Goal: Find specific page/section: Find specific page/section

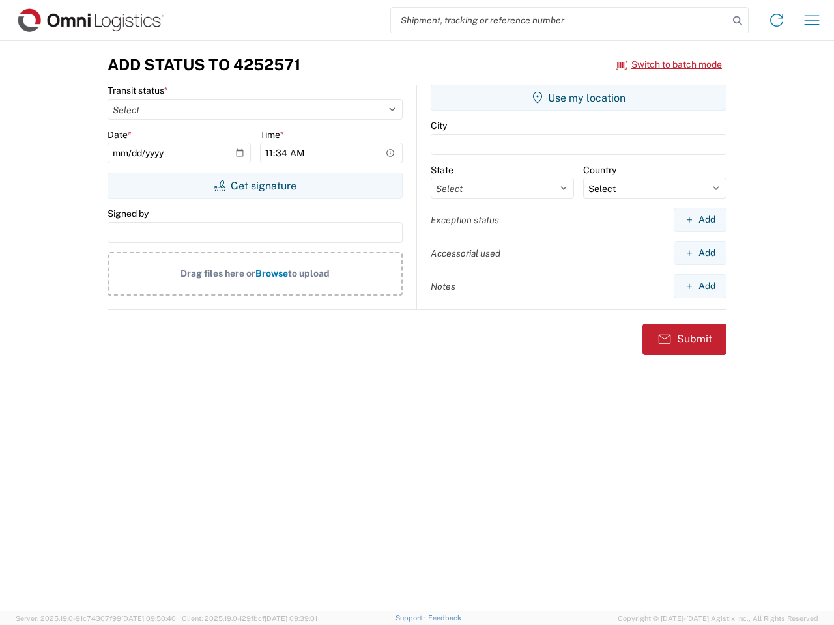
click at [560, 20] on input "search" at bounding box center [559, 20] width 337 height 25
click at [737, 21] on icon at bounding box center [737, 21] width 18 height 18
click at [776, 20] on icon at bounding box center [776, 20] width 21 height 21
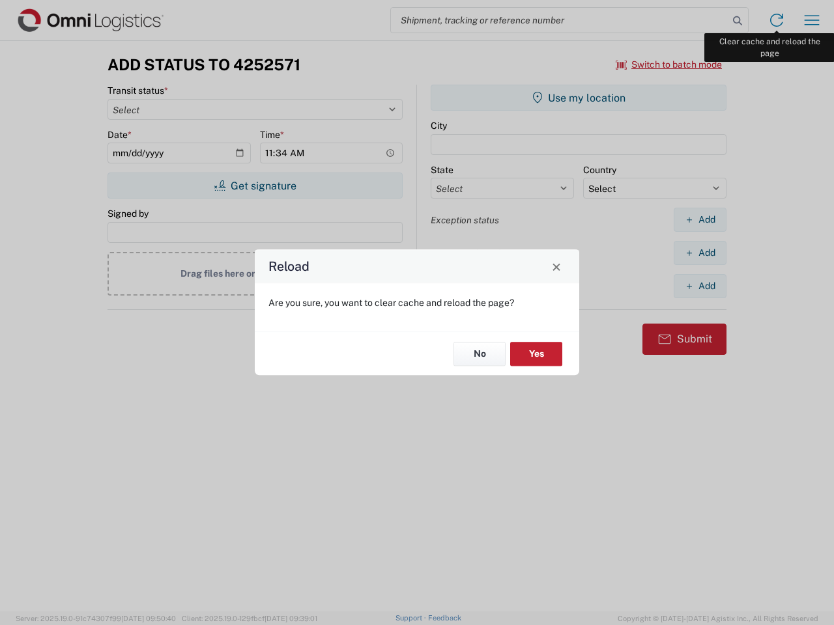
click at [812, 20] on div "Reload Are you sure, you want to clear cache and reload the page? No Yes" at bounding box center [417, 312] width 834 height 625
click at [669, 64] on div "Reload Are you sure, you want to clear cache and reload the page? No Yes" at bounding box center [417, 312] width 834 height 625
click at [255, 186] on div "Reload Are you sure, you want to clear cache and reload the page? No Yes" at bounding box center [417, 312] width 834 height 625
click at [578, 98] on div "Reload Are you sure, you want to clear cache and reload the page? No Yes" at bounding box center [417, 312] width 834 height 625
click at [700, 220] on div "Reload Are you sure, you want to clear cache and reload the page? No Yes" at bounding box center [417, 312] width 834 height 625
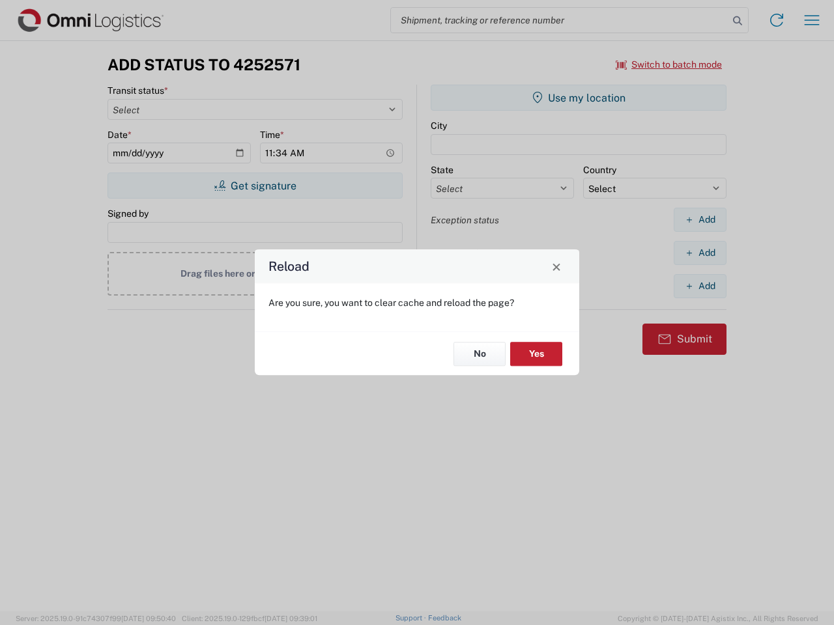
click at [700, 253] on div "Reload Are you sure, you want to clear cache and reload the page? No Yes" at bounding box center [417, 312] width 834 height 625
